Goal: Navigation & Orientation: Find specific page/section

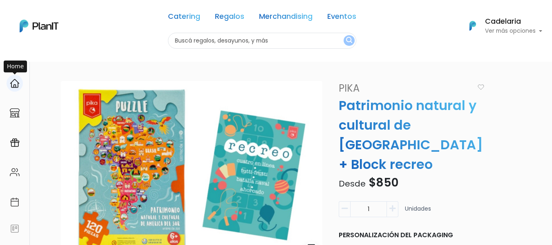
click at [14, 87] on img at bounding box center [15, 83] width 10 height 10
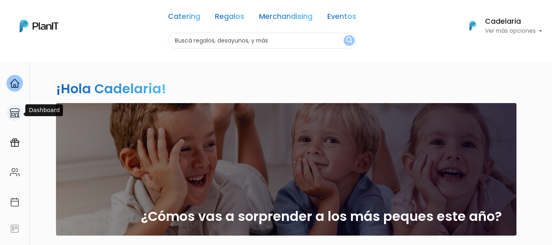
click at [15, 115] on img at bounding box center [15, 113] width 10 height 10
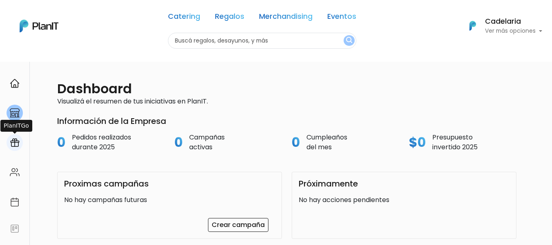
click at [15, 145] on img at bounding box center [15, 143] width 10 height 10
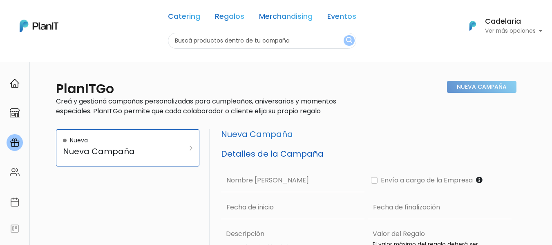
click at [519, 31] on p "Ver más opciones" at bounding box center [513, 31] width 57 height 6
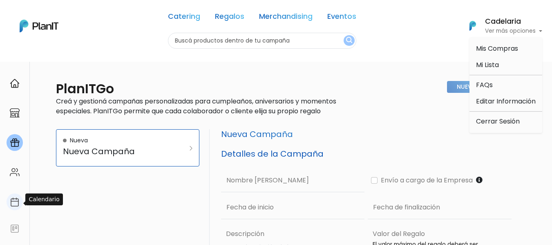
click at [19, 201] on img at bounding box center [15, 202] width 10 height 10
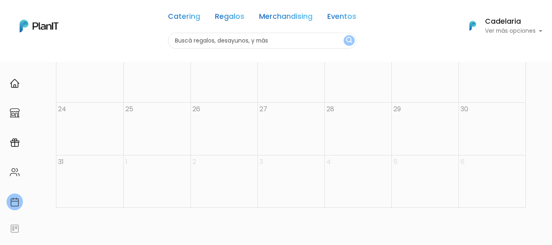
scroll to position [327, 0]
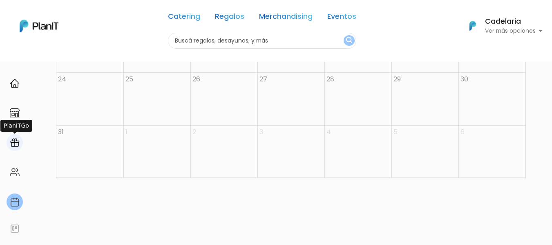
click at [17, 139] on img at bounding box center [15, 143] width 10 height 10
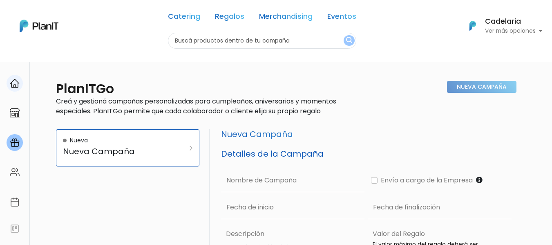
click at [17, 94] on link at bounding box center [14, 83] width 29 height 23
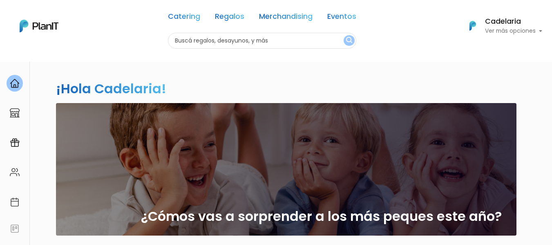
click at [542, 31] on div "Catering Regalos Merchandising Eventos Catering Regalos Merchandising Eventos C…" at bounding box center [276, 25] width 552 height 45
click at [538, 31] on p "Ver más opciones" at bounding box center [513, 31] width 57 height 6
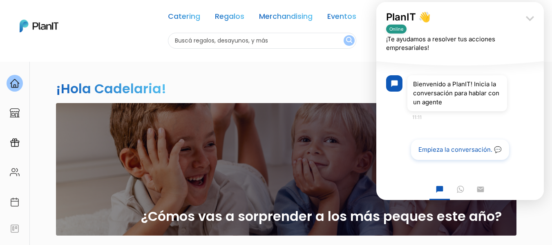
click at [528, 20] on icon "keyboard_arrow_down" at bounding box center [530, 18] width 16 height 16
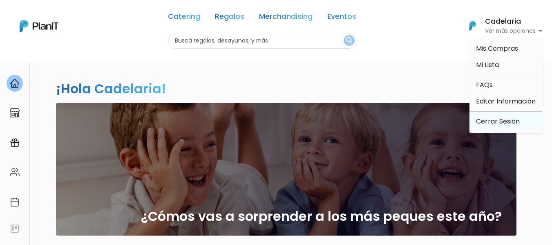
click at [486, 117] on link "Cerrar Sesión" at bounding box center [506, 121] width 73 height 16
